Goal: Find specific page/section: Find specific page/section

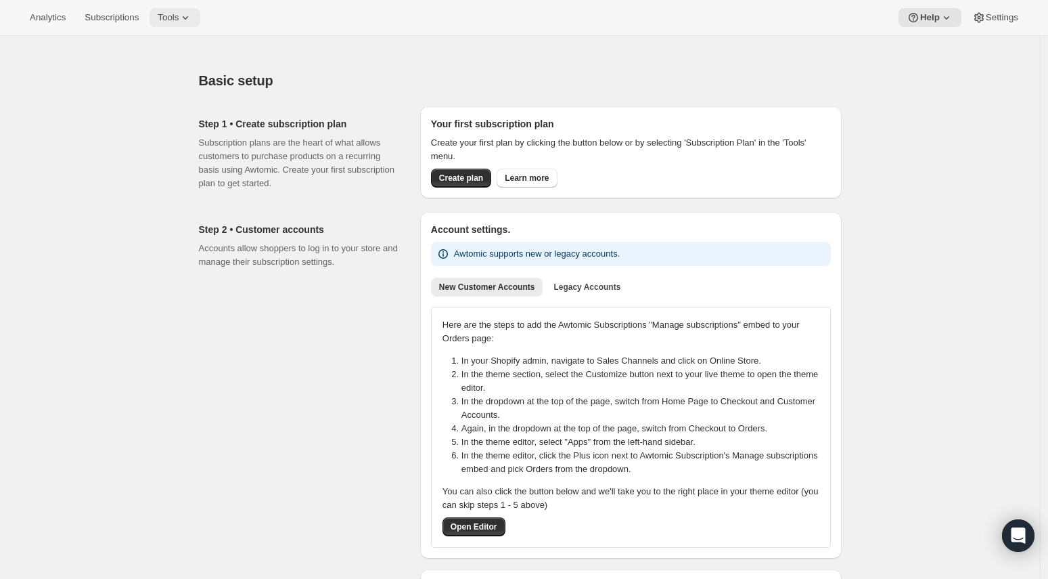
click at [175, 10] on button "Tools" at bounding box center [175, 17] width 51 height 19
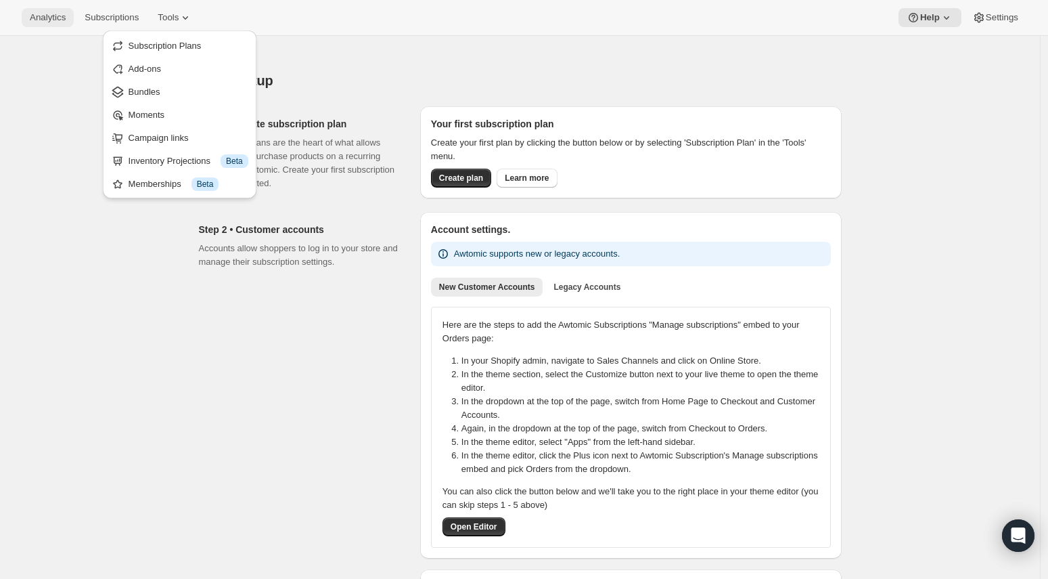
click at [50, 19] on span "Analytics" at bounding box center [48, 17] width 36 height 11
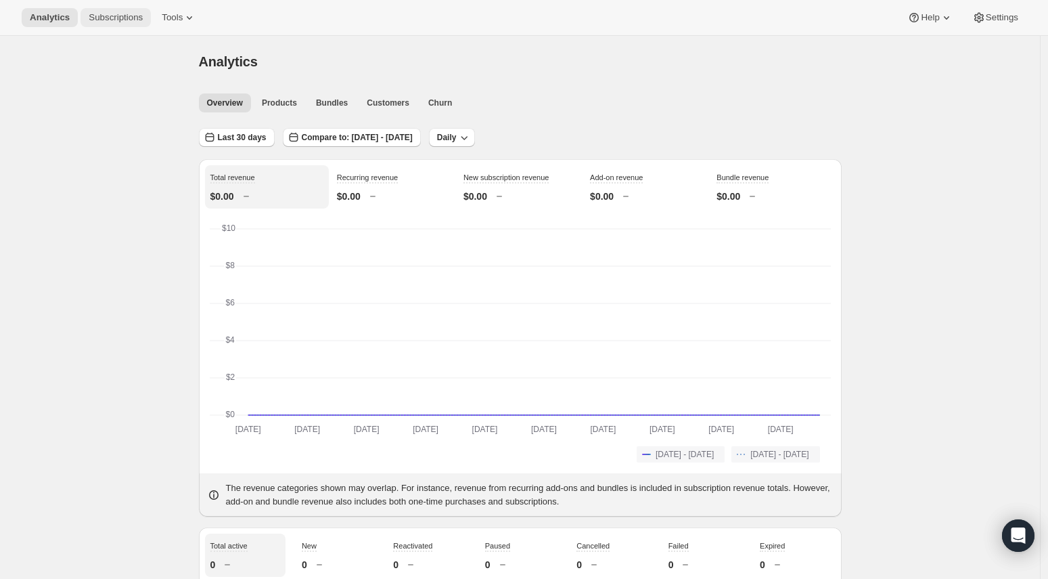
click at [108, 16] on span "Subscriptions" at bounding box center [116, 17] width 54 height 11
